Goal: Task Accomplishment & Management: Complete application form

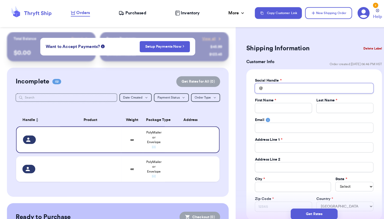
click at [276, 87] on input "Total Amount Paid" at bounding box center [307, 86] width 116 height 10
type input "r"
type input "ra"
type input "ray"
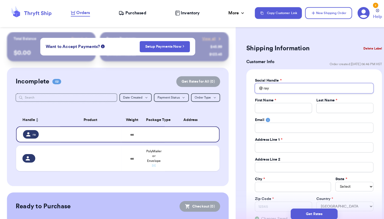
type input "raye"
type input "rayel"
type input "raye"
type input "ray"
type input "ra"
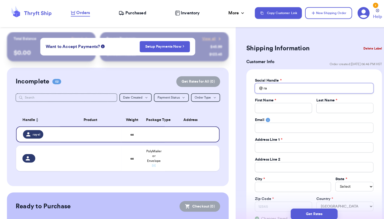
type input "r"
type input "k"
type input "ka"
type input "kal"
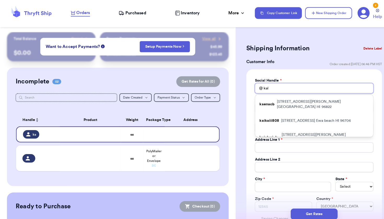
type input "kala"
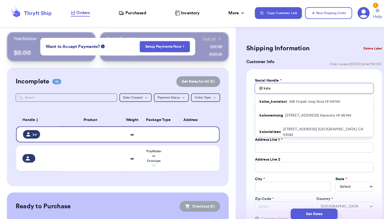
type input "kalaw"
type input "kalawe"
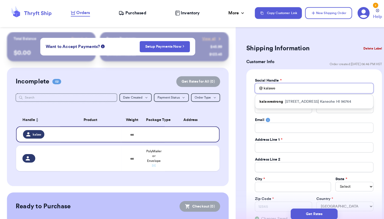
type input "kale"
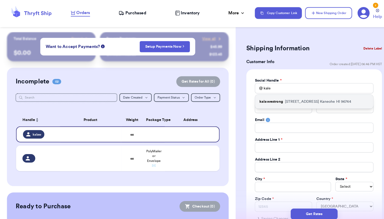
drag, startPoint x: 276, startPoint y: 87, endPoint x: 281, endPoint y: 100, distance: 13.7
click at [281, 100] on p "[STREET_ADDRESS]" at bounding box center [310, 99] width 64 height 5
type input "kalawestrong"
type input "Rayel"
type input "Kalawe"
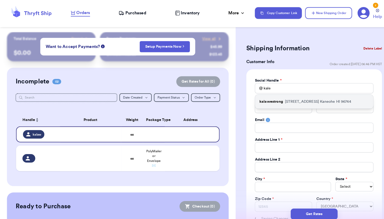
type input "[EMAIL_ADDRESS][DOMAIN_NAME]"
type input "[STREET_ADDRESS]"
type input "Kaneohe"
select select "HI"
type input "96744"
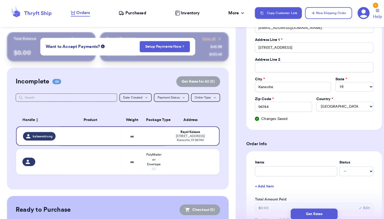
scroll to position [161, 0]
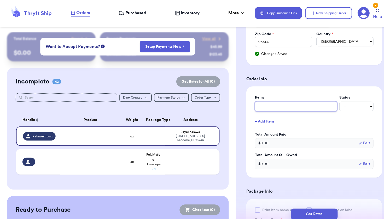
type input "r"
type input "re"
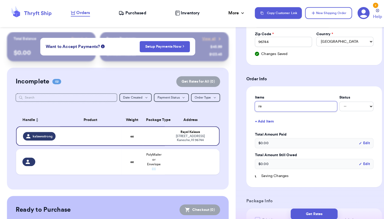
type input "ret"
type input "retu"
type input "retur"
type input "return"
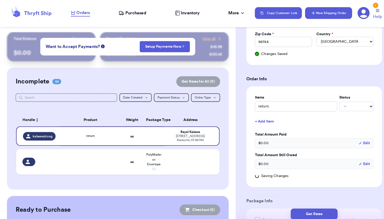
click at [316, 16] on button "New Shipping Order" at bounding box center [321, 12] width 46 height 11
select select
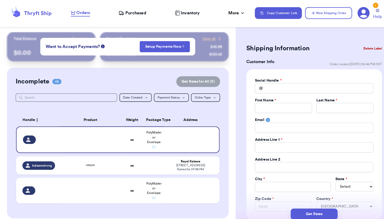
scroll to position [0, 0]
click at [267, 88] on input "Total Amount Paid" at bounding box center [307, 86] width 116 height 10
type input "c"
type input "ce"
type input "cel"
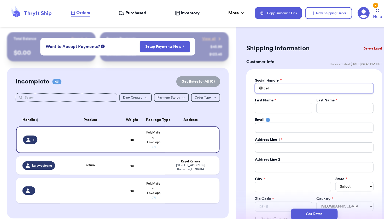
type input "cele"
type input "celes"
type input "[PERSON_NAME]"
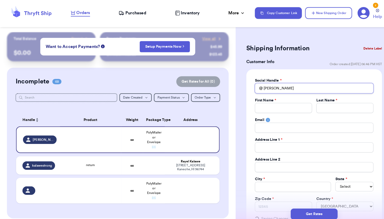
type input "celes"
type input "cele"
type input "cel"
type input "ce"
type input "c"
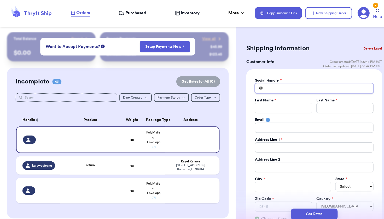
type input "h"
type input "hi"
type input "hiw"
type input "hiwa"
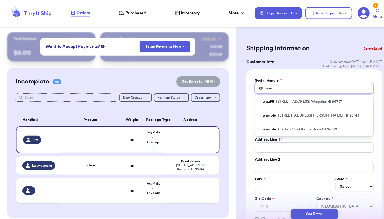
type input "Aiwa"
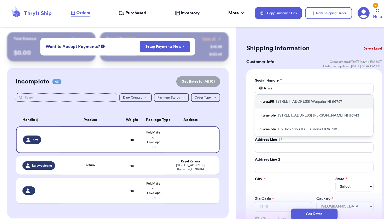
drag, startPoint x: 272, startPoint y: 89, endPoint x: 289, endPoint y: 99, distance: 19.9
click at [289, 99] on p "[STREET_ADDRESS]" at bounding box center [302, 99] width 64 height 5
type input "hiwaz98"
type input "[PERSON_NAME]"
type input "Naeole"
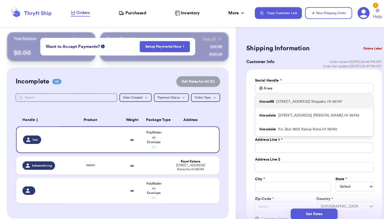
type input "[EMAIL_ADDRESS][DOMAIN_NAME]"
type input "[STREET_ADDRESS]"
type input "Waipahu"
select select "HI"
type input "96797"
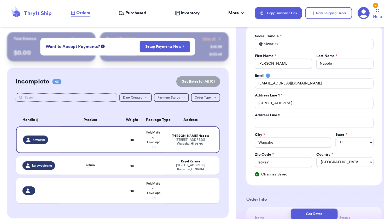
scroll to position [44, 0]
click at [184, 193] on td at bounding box center [187, 186] width 53 height 25
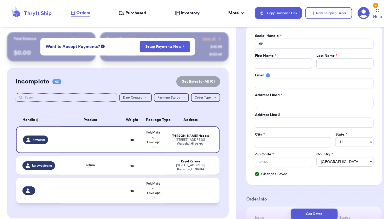
select select
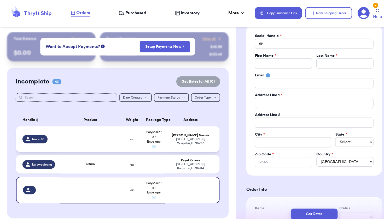
click at [207, 141] on div "[STREET_ADDRESS]" at bounding box center [186, 138] width 44 height 8
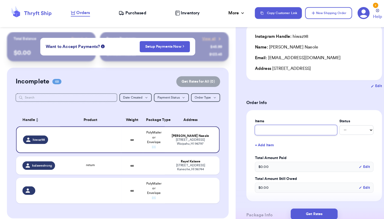
click at [284, 129] on input "text" at bounding box center [289, 127] width 80 height 10
type input "r"
type input "re"
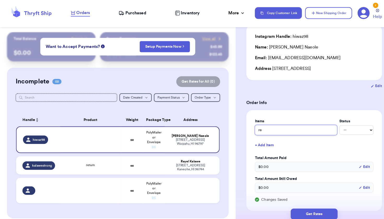
type input "ret"
type input "retu"
type input "retur"
type input "return"
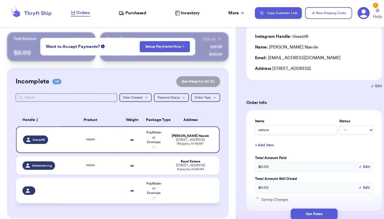
click at [168, 198] on td at bounding box center [187, 186] width 53 height 25
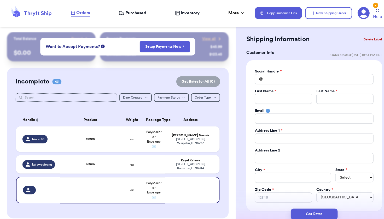
scroll to position [1, 0]
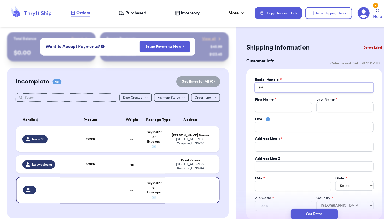
click at [271, 85] on input "Total Amount Paid" at bounding box center [307, 86] width 116 height 10
type input "m"
type input "ma"
type input "mak"
type input "maka"
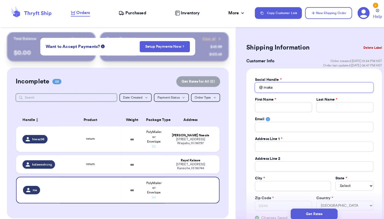
type input "makan"
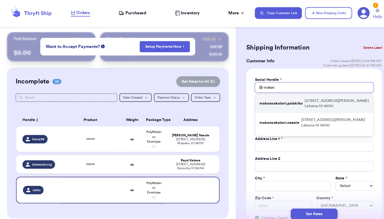
type input "makan"
click at [281, 100] on p "makanaokalani.palakiko" at bounding box center [274, 101] width 42 height 5
type input "makanaokalani.palakiko"
type input "Makana"
type input "Palakiko"
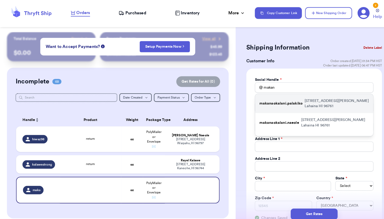
type input "[EMAIL_ADDRESS][DOMAIN_NAME]"
type input "[STREET_ADDRESS][PERSON_NAME]"
type input "Lahaina"
select select "HI"
type input "96761"
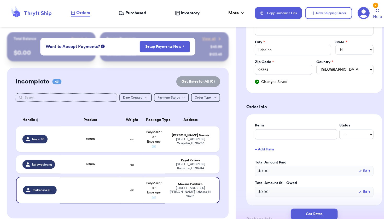
scroll to position [136, 0]
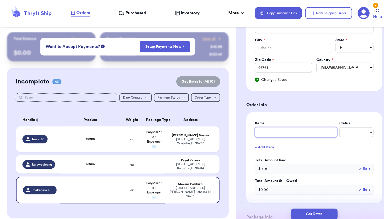
click at [274, 129] on input "text" at bounding box center [289, 129] width 80 height 10
type input "s"
type input "si"
type input "sim"
type input "simm"
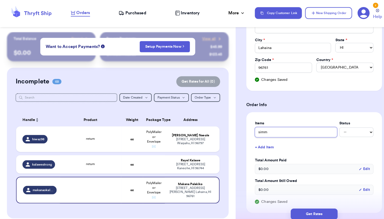
type input "simmp"
type input "simmpl"
type input "simmply"
type input "simmply s"
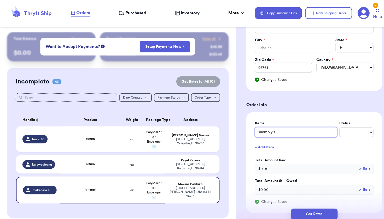
type input "simmply si"
type input "simmply sis"
type input "simmply sist"
type input "simmply siste"
type input "simmply sister"
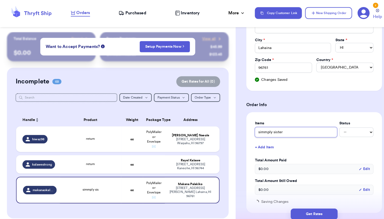
type input "simmply sisters"
type input "simmply sisters r"
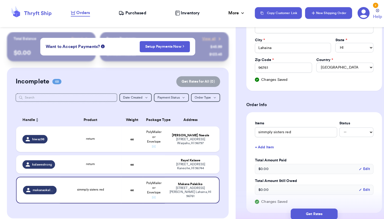
click at [319, 17] on button "New Shipping Order" at bounding box center [321, 12] width 46 height 11
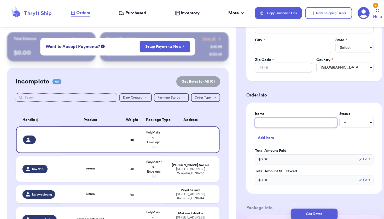
click at [283, 117] on input "text" at bounding box center [289, 120] width 80 height 10
click at [290, 96] on h3 "Order Info" at bounding box center [307, 93] width 133 height 6
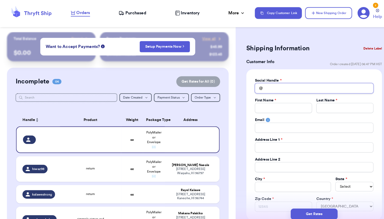
scroll to position [0, 0]
click at [289, 88] on input "Total Amount Paid" at bounding box center [307, 86] width 116 height 10
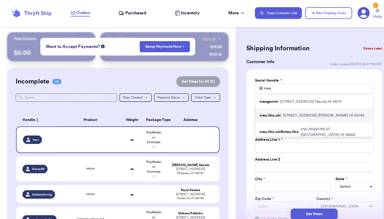
click at [309, 117] on div "mea.liko.uhi 64-[STREET_ADDRESS]" at bounding box center [306, 113] width 115 height 14
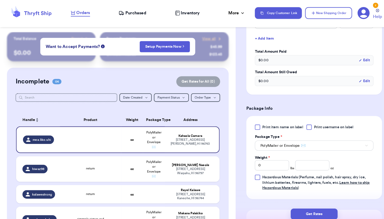
scroll to position [188, 0]
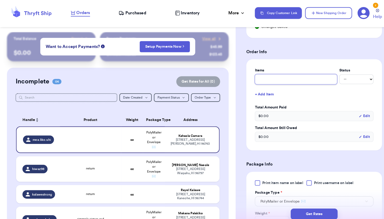
click at [299, 78] on input "text" at bounding box center [289, 78] width 80 height 10
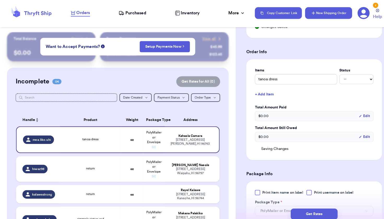
click at [334, 15] on button "New Shipping Order" at bounding box center [321, 12] width 46 height 11
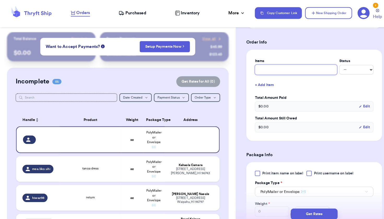
click at [273, 72] on input "text" at bounding box center [289, 68] width 80 height 10
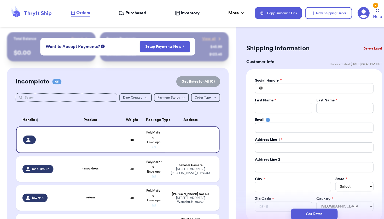
scroll to position [0, 0]
click at [288, 88] on input "Total Amount Paid" at bounding box center [307, 86] width 116 height 10
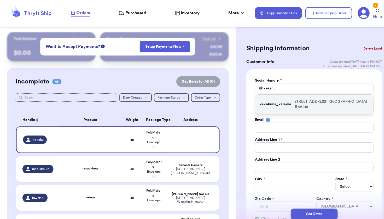
click at [290, 101] on p "[STREET_ADDRESS]" at bounding box center [323, 102] width 74 height 10
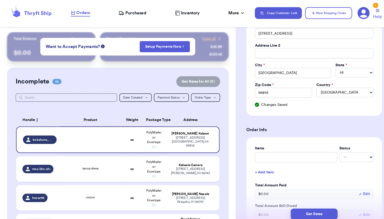
scroll to position [115, 0]
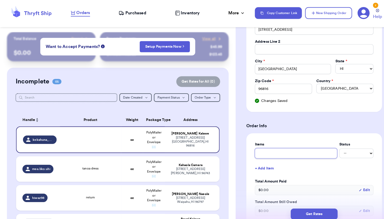
click at [272, 152] on input "text" at bounding box center [289, 150] width 80 height 10
click at [333, 119] on form "Shipping Information Delete Label Customer Info Order created: [DATE] 06:48 PM …" at bounding box center [307, 176] width 133 height 500
click at [120, 174] on td "oz" at bounding box center [128, 165] width 21 height 25
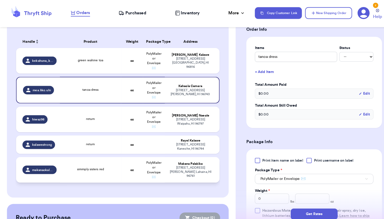
scroll to position [76, 0]
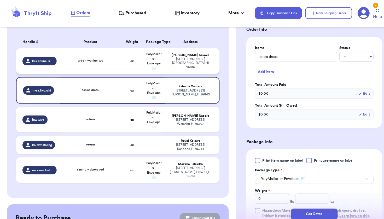
click at [93, 57] on td "green wahine toa" at bounding box center [88, 59] width 60 height 25
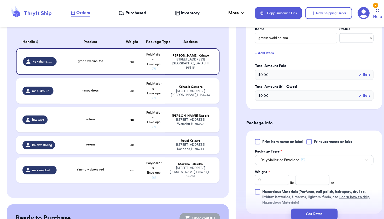
scroll to position [134, 0]
click at [303, 177] on input "number" at bounding box center [304, 175] width 33 height 10
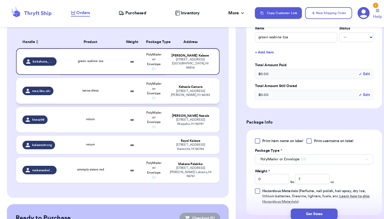
click at [100, 92] on div "tanoa dress" at bounding box center [88, 89] width 53 height 6
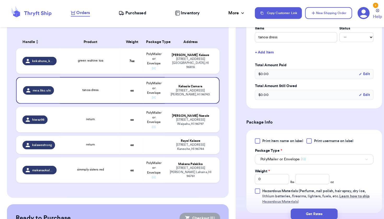
scroll to position [139, 0]
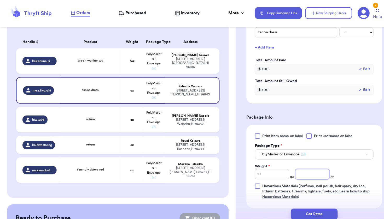
click at [311, 173] on input "number" at bounding box center [304, 170] width 33 height 10
click at [152, 146] on td at bounding box center [150, 142] width 21 height 18
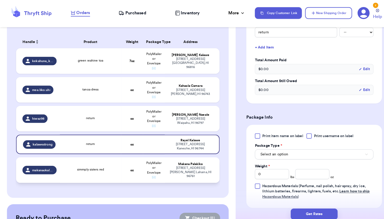
click at [175, 171] on div "[STREET_ADDRESS][PERSON_NAME]" at bounding box center [186, 169] width 44 height 12
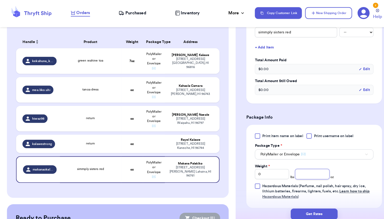
click at [319, 169] on input "number" at bounding box center [304, 170] width 33 height 10
click at [154, 147] on td at bounding box center [150, 141] width 21 height 18
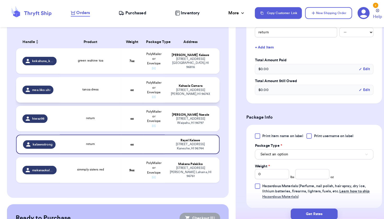
click at [136, 94] on td "oz" at bounding box center [128, 87] width 21 height 25
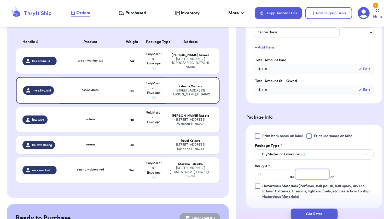
click at [300, 172] on input "number" at bounding box center [304, 170] width 33 height 10
click at [168, 147] on div "[STREET_ADDRESS]" at bounding box center [186, 144] width 44 height 8
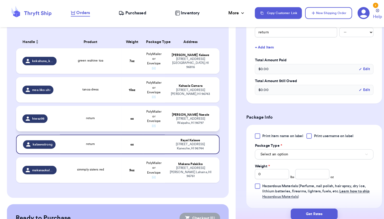
click at [201, 122] on div "[STREET_ADDRESS]" at bounding box center [186, 118] width 44 height 8
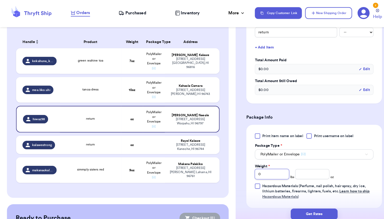
click at [264, 173] on input "0" at bounding box center [265, 170] width 33 height 10
click at [305, 169] on input "number" at bounding box center [304, 170] width 33 height 10
click at [107, 151] on td "return" at bounding box center [88, 142] width 60 height 18
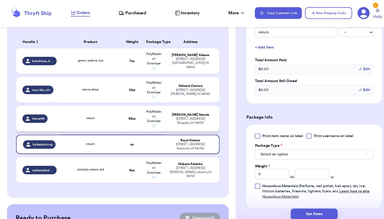
click at [138, 121] on td "59 oz" at bounding box center [128, 116] width 21 height 25
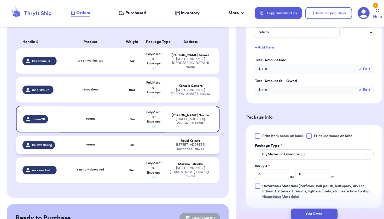
click at [134, 144] on td "oz" at bounding box center [128, 142] width 21 height 18
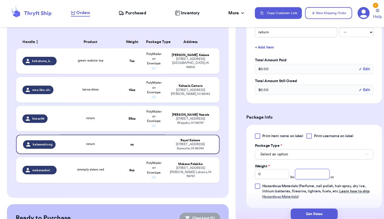
click at [299, 170] on input "number" at bounding box center [304, 170] width 33 height 10
click at [179, 171] on div "[STREET_ADDRESS][PERSON_NAME]" at bounding box center [186, 169] width 44 height 12
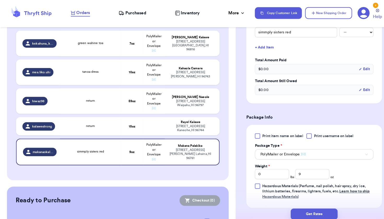
scroll to position [118, 0]
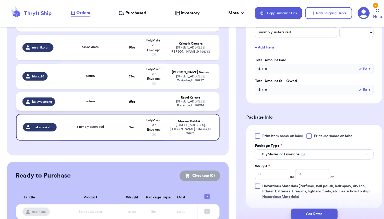
click at [193, 103] on div "[STREET_ADDRESS]" at bounding box center [186, 101] width 44 height 8
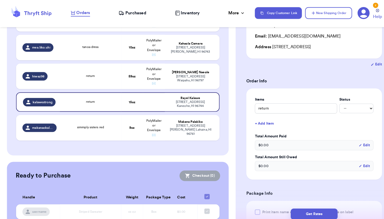
scroll to position [70, 0]
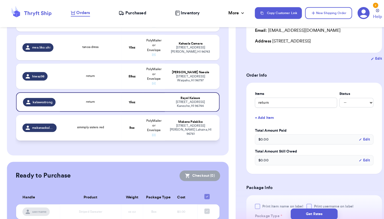
click at [180, 127] on div "[STREET_ADDRESS][PERSON_NAME]" at bounding box center [186, 127] width 44 height 12
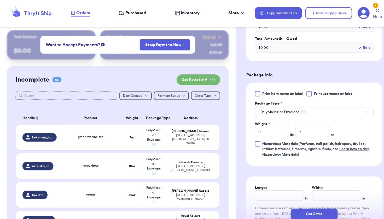
scroll to position [207, 0]
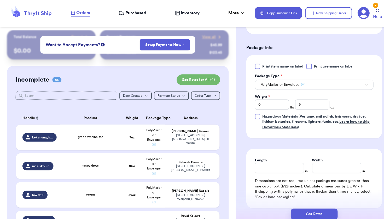
click at [271, 85] on span "PolyMailer or Envelope ✉️" at bounding box center [276, 82] width 44 height 5
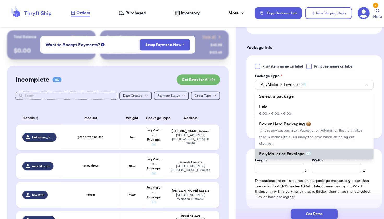
click at [276, 148] on span "PolyMailer or Envelope ✉️" at bounding box center [278, 150] width 51 height 4
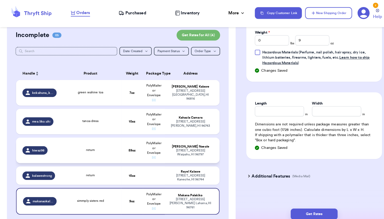
scroll to position [67, 0]
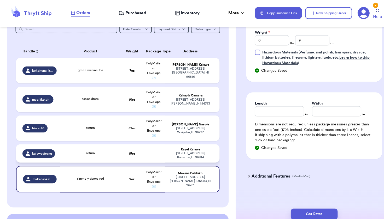
click at [180, 159] on td "[PERSON_NAME] [STREET_ADDRESS]" at bounding box center [187, 150] width 53 height 18
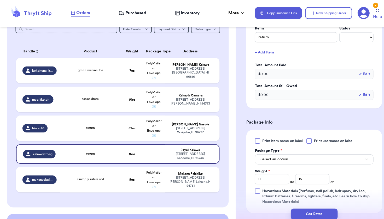
scroll to position [106, 0]
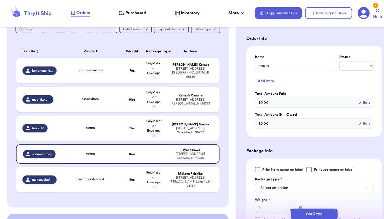
click at [262, 180] on div "Select an option" at bounding box center [307, 183] width 116 height 11
click at [262, 185] on span "Select an option" at bounding box center [267, 183] width 27 height 5
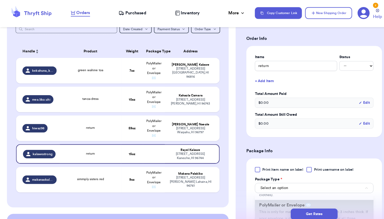
scroll to position [43, 0]
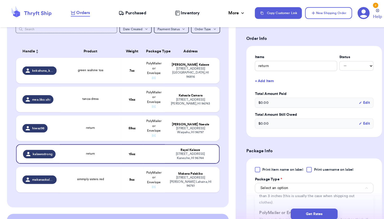
click at [260, 202] on div "Get Rates" at bounding box center [306, 209] width 153 height 19
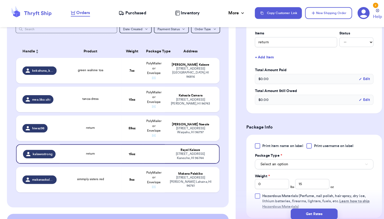
scroll to position [150, 0]
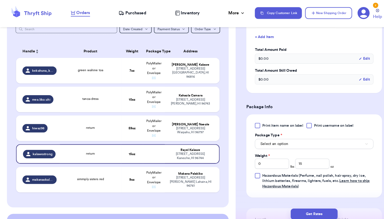
click at [269, 141] on span "Select an option" at bounding box center [267, 140] width 27 height 5
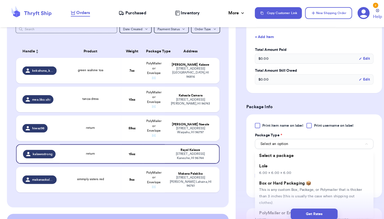
click at [259, 202] on div "Get Rates" at bounding box center [306, 209] width 153 height 19
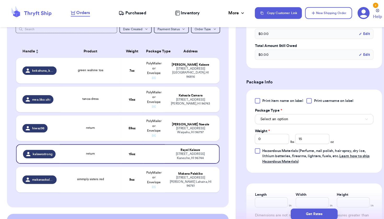
scroll to position [178, 0]
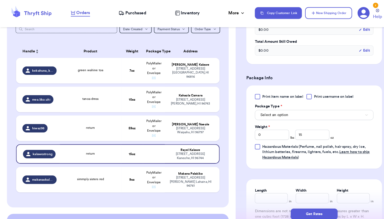
click at [270, 112] on span "Select an option" at bounding box center [267, 112] width 27 height 5
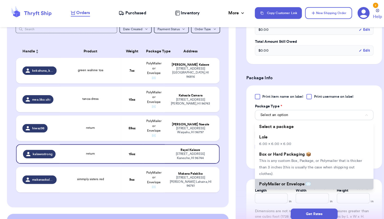
click at [266, 185] on span "This is only for mailers and envelopes less than 3 inches thick. If your envelo…" at bounding box center [306, 193] width 106 height 16
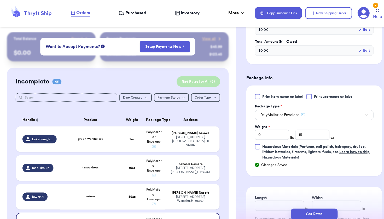
scroll to position [0, 0]
click at [184, 79] on button "Get Rates for All ( 5 )" at bounding box center [193, 80] width 43 height 10
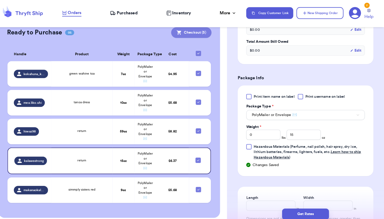
click at [190, 31] on button "Checkout ( 5 )" at bounding box center [195, 32] width 39 height 10
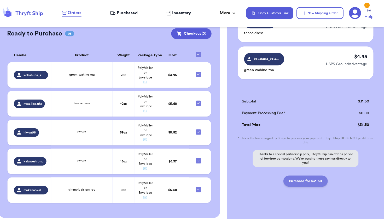
click at [311, 177] on button "Purchase for $31.50" at bounding box center [306, 177] width 43 height 11
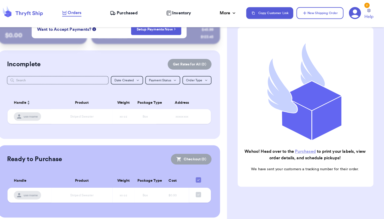
scroll to position [17, 0]
